Goal: Task Accomplishment & Management: Use online tool/utility

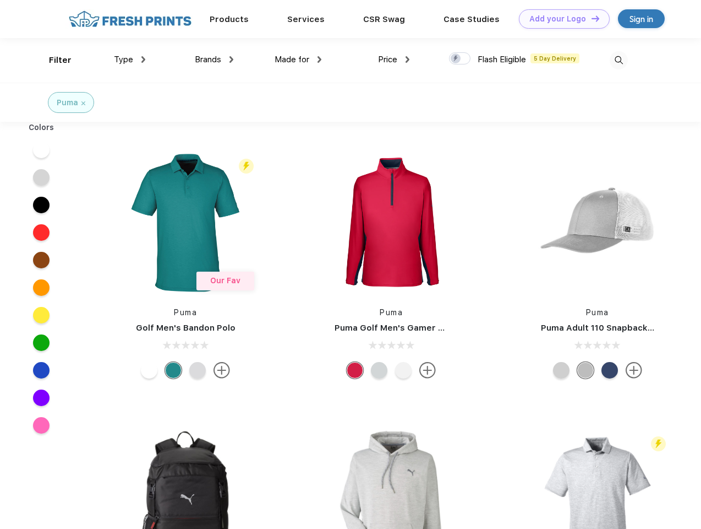
click at [560, 19] on link "Add your Logo Design Tool" at bounding box center [564, 18] width 91 height 19
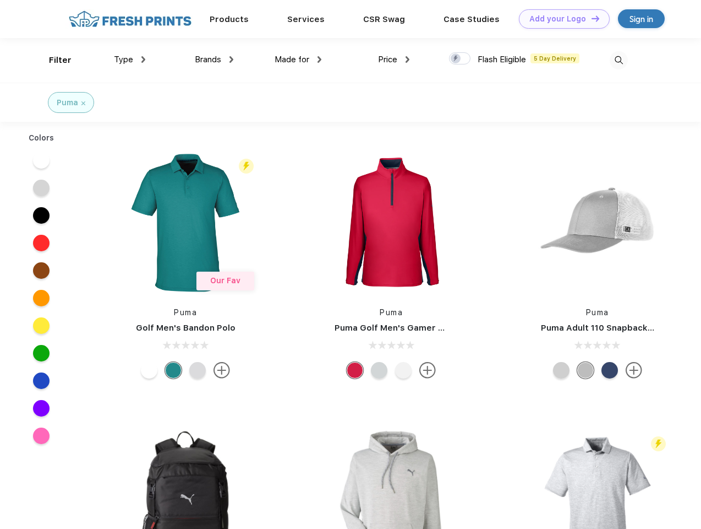
click at [0, 0] on div "Design Tool" at bounding box center [0, 0] width 0 height 0
click at [591, 18] on link "Add your Logo Design Tool" at bounding box center [564, 18] width 91 height 19
click at [53, 60] on div "Filter" at bounding box center [60, 60] width 23 height 13
click at [130, 59] on span "Type" at bounding box center [123, 60] width 19 height 10
click at [214, 59] on span "Brands" at bounding box center [208, 60] width 26 height 10
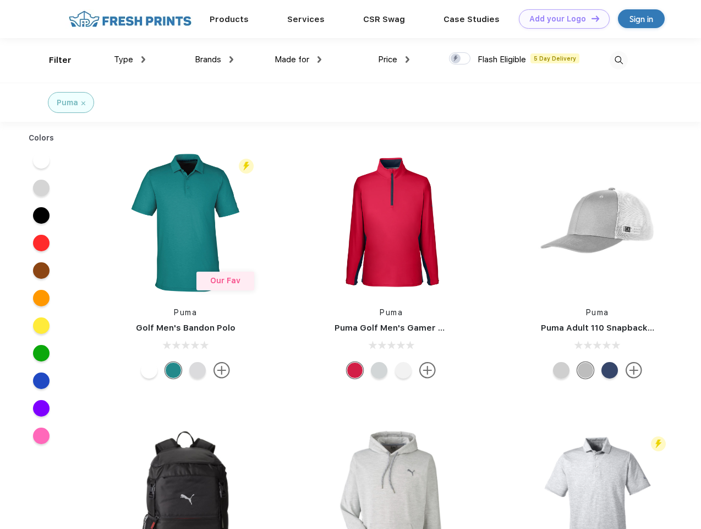
click at [298, 59] on span "Made for" at bounding box center [292, 60] width 35 height 10
click at [394, 59] on span "Price" at bounding box center [387, 60] width 19 height 10
click at [460, 59] on div at bounding box center [459, 58] width 21 height 12
click at [456, 59] on input "checkbox" at bounding box center [452, 55] width 7 height 7
click at [619, 60] on img at bounding box center [619, 60] width 18 height 18
